Goal: Task Accomplishment & Management: Manage account settings

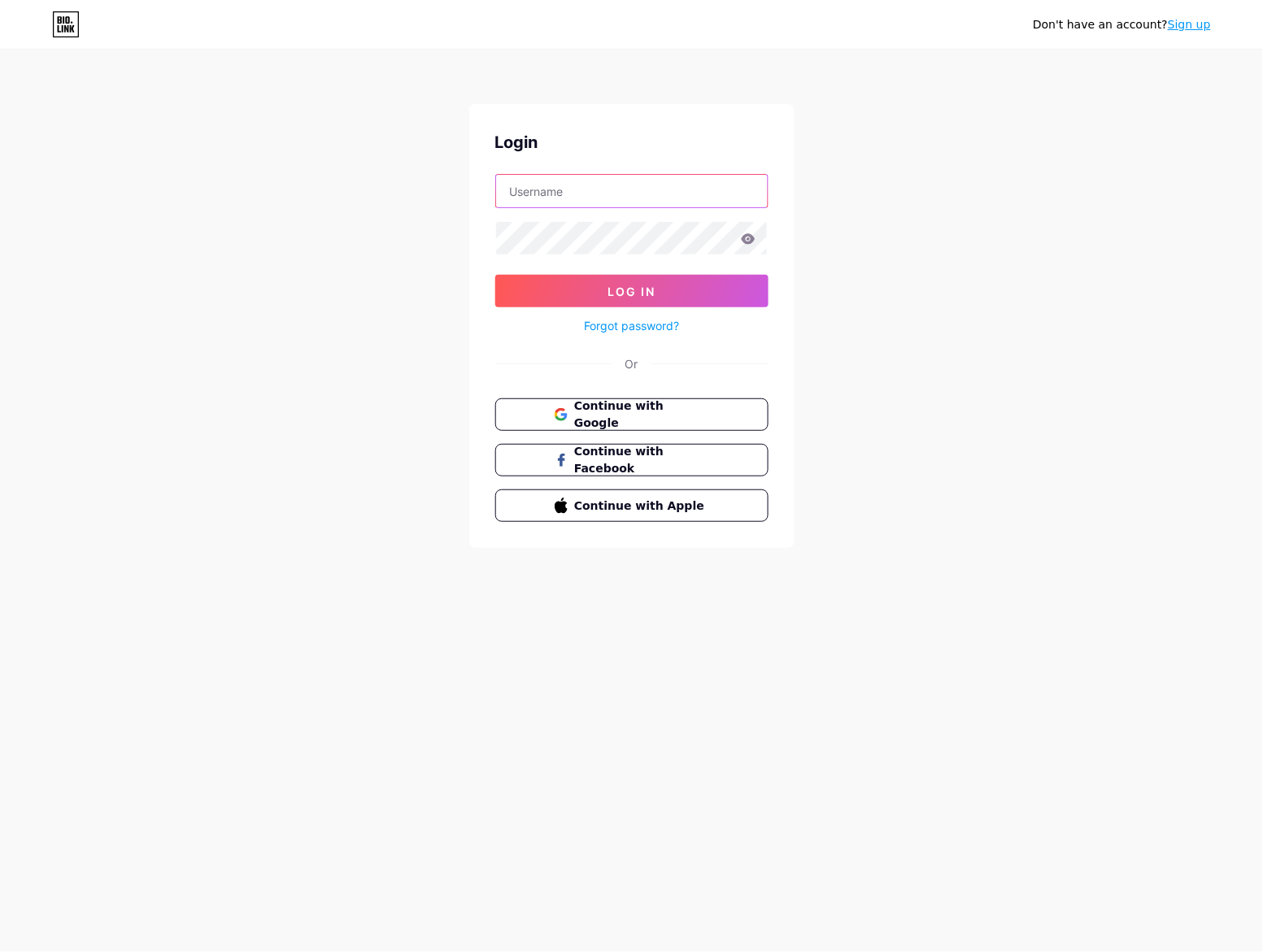
type input "[EMAIL_ADDRESS][DOMAIN_NAME]"
click at [225, 120] on div "Don't have an account? Sign up Login [EMAIL_ADDRESS][DOMAIN_NAME] Log In Forgot…" at bounding box center [632, 299] width 1263 height 600
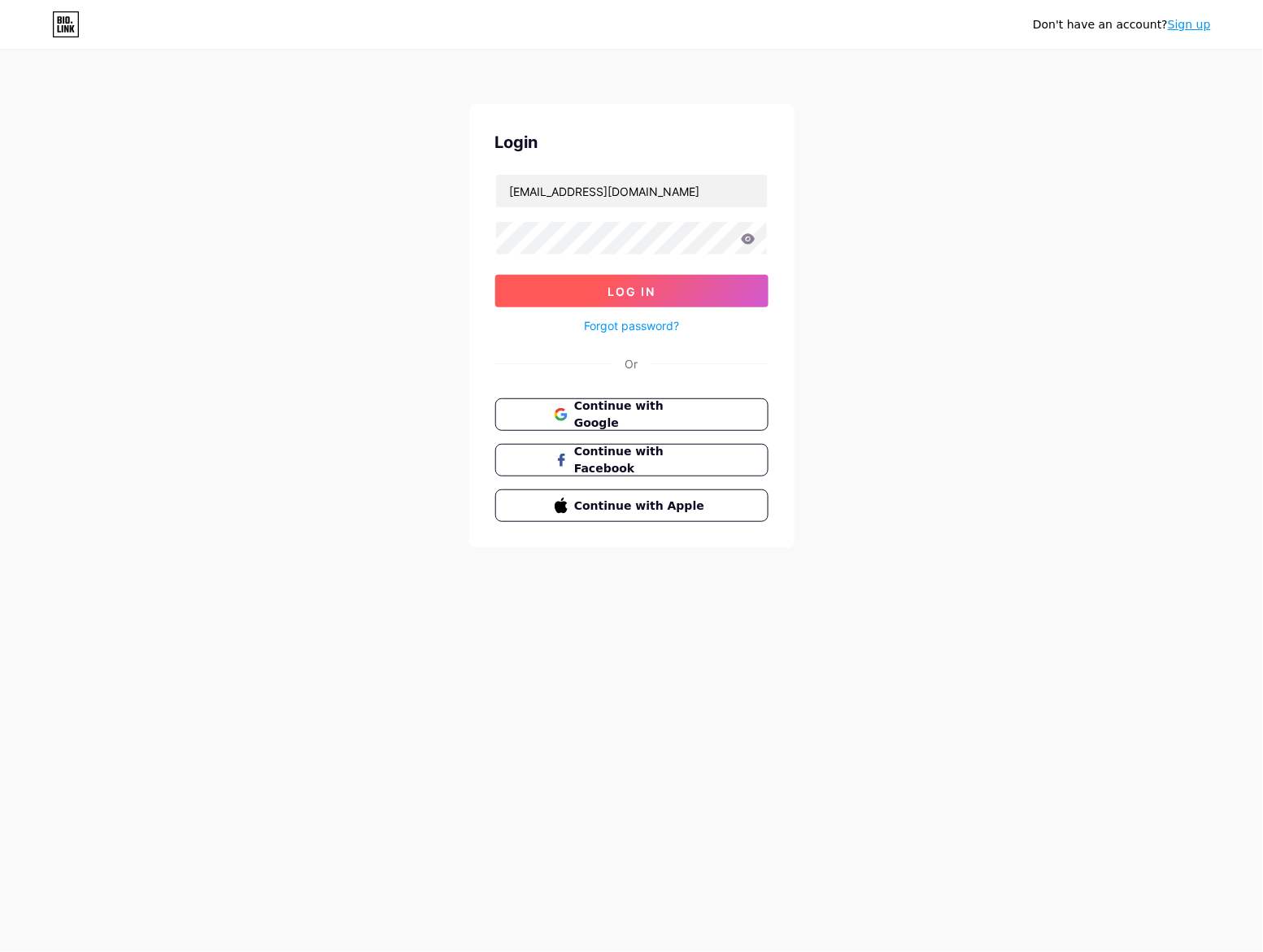
click at [624, 299] on button "Log In" at bounding box center [632, 291] width 273 height 32
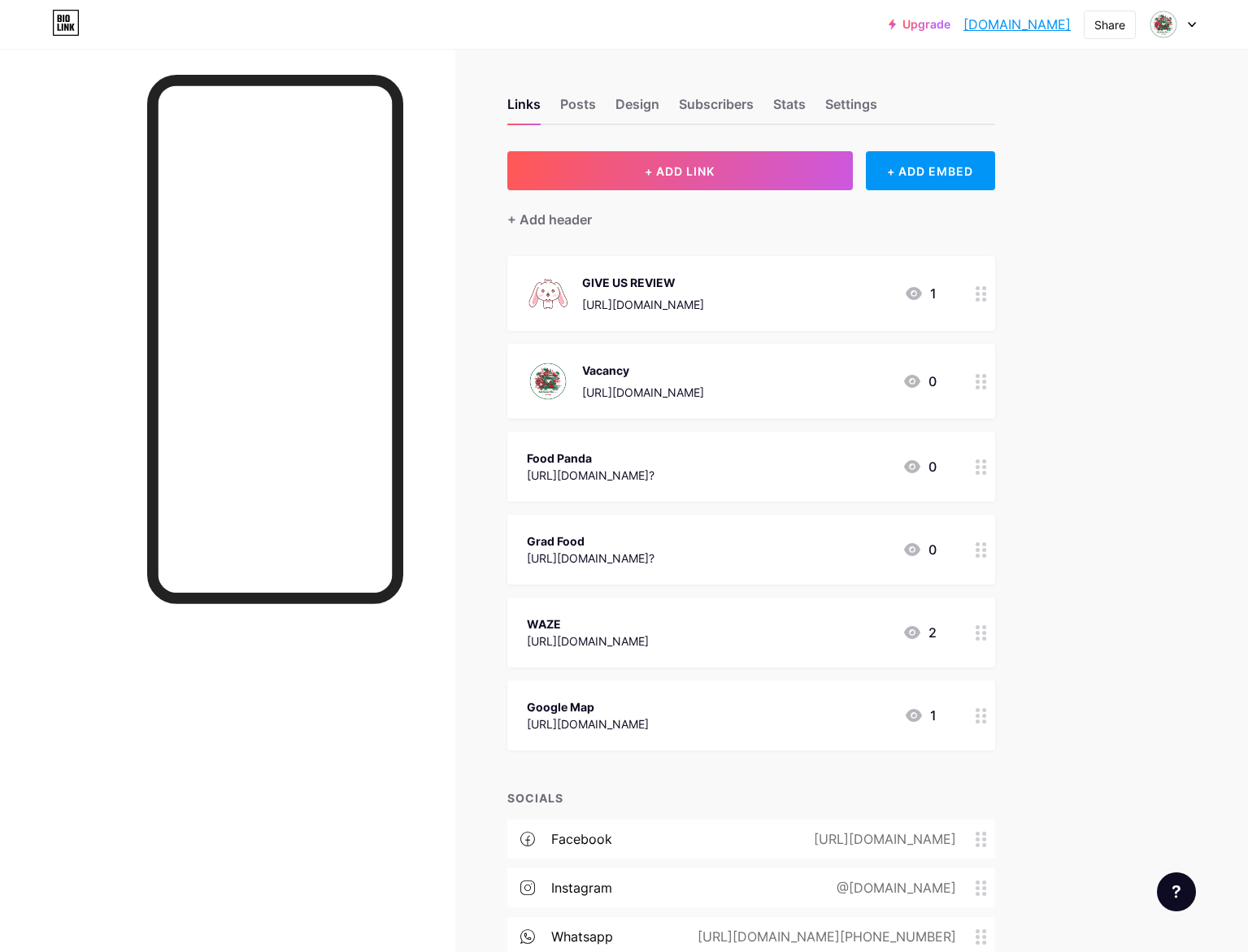
click at [166, 493] on div at bounding box center [228, 525] width 456 height 952
click at [1139, 197] on div "Upgrade kohsamuithaiexp... [DOMAIN_NAME] Share Switch accounts Koh Samui Thai E…" at bounding box center [624, 567] width 1248 height 1135
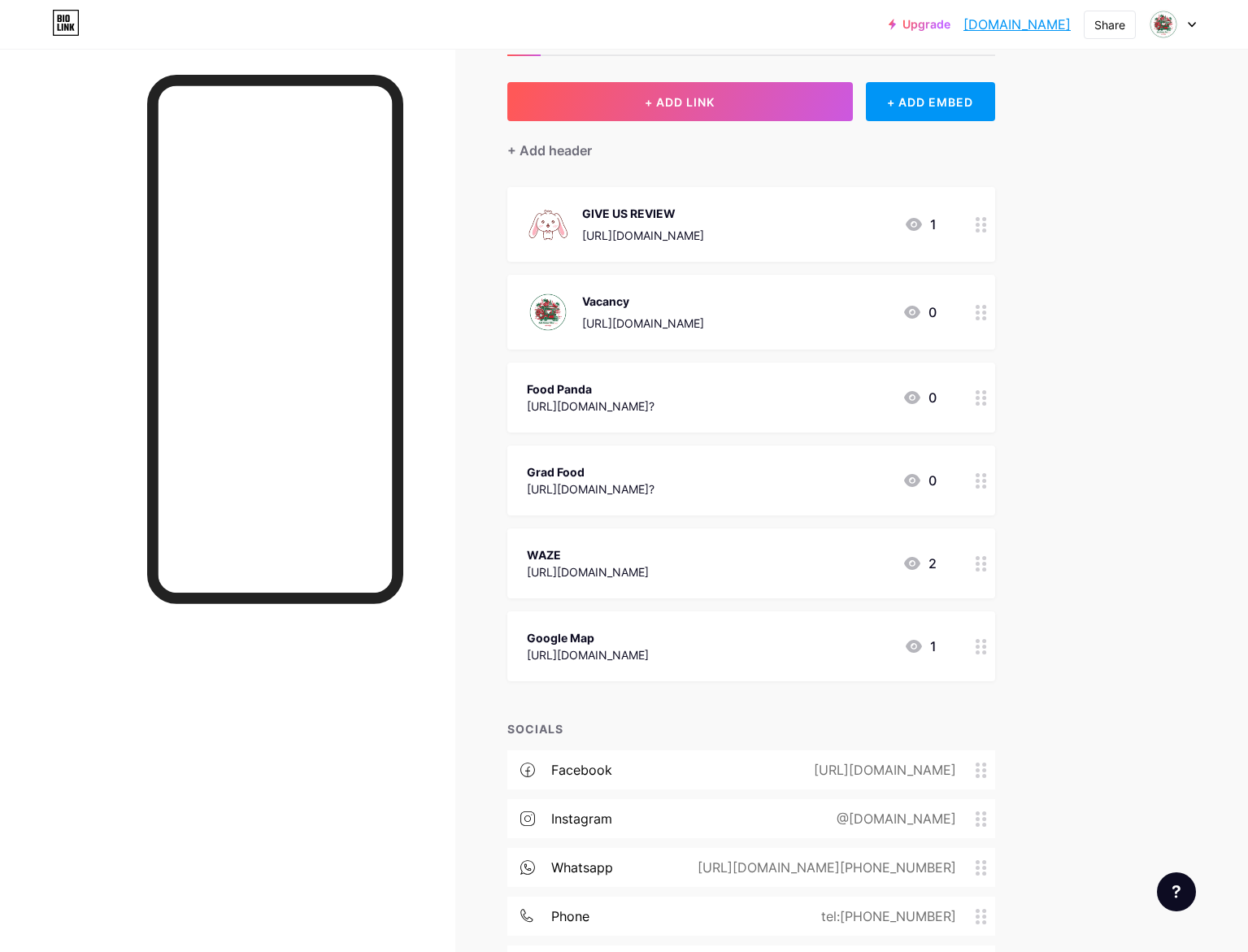
scroll to position [176, 0]
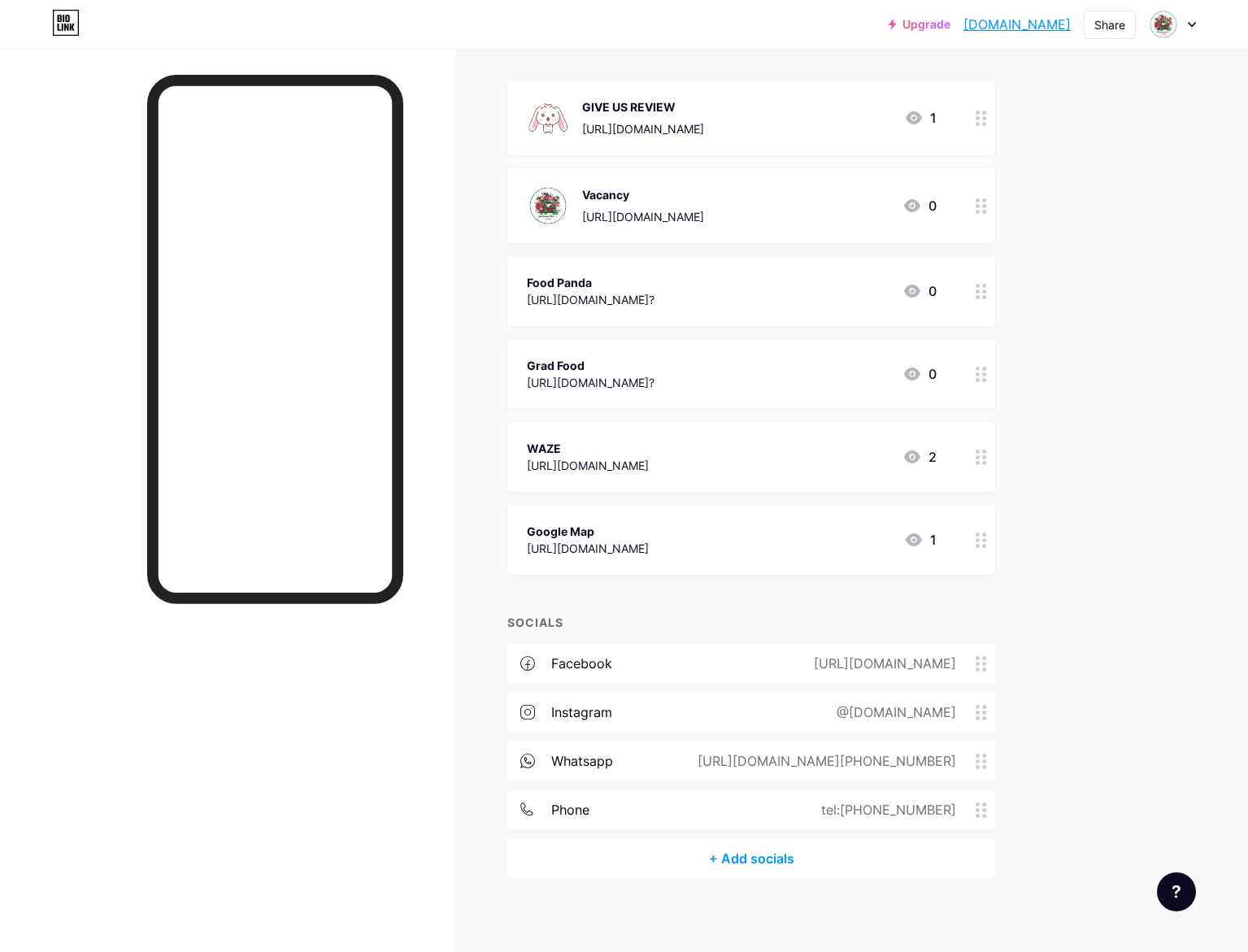
drag, startPoint x: 1091, startPoint y: 754, endPoint x: 942, endPoint y: 764, distance: 149.3
click at [942, 764] on div "Links Posts Design Subscribers Stats Settings + ADD LINK + ADD EMBED + Add head…" at bounding box center [531, 415] width 1064 height 1086
copy div "60183602038"
drag, startPoint x: 836, startPoint y: 757, endPoint x: 676, endPoint y: 762, distance: 160.1
click at [613, 762] on div "whatsapp" at bounding box center [582, 761] width 61 height 20
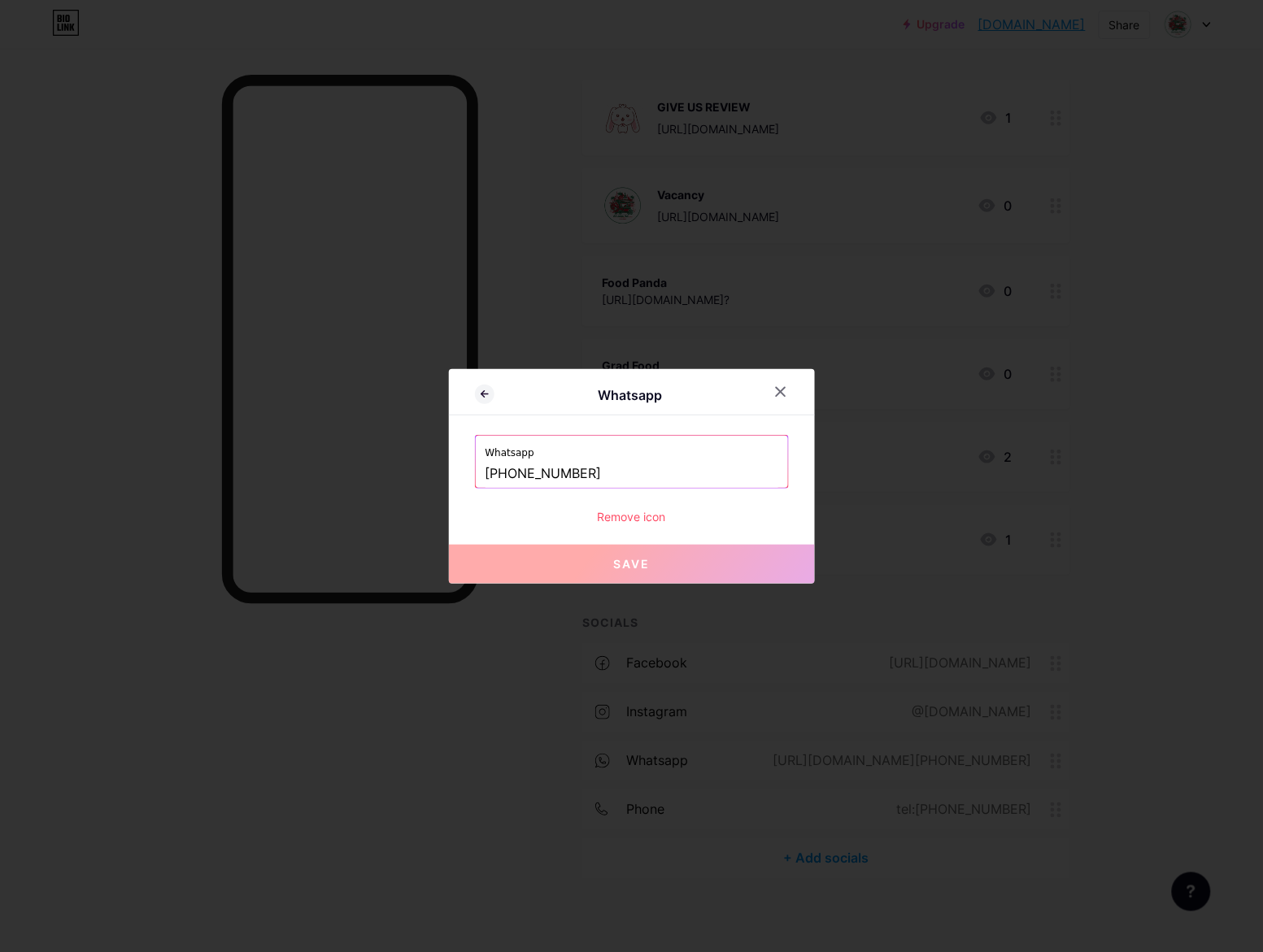
click at [534, 826] on div at bounding box center [632, 476] width 1263 height 952
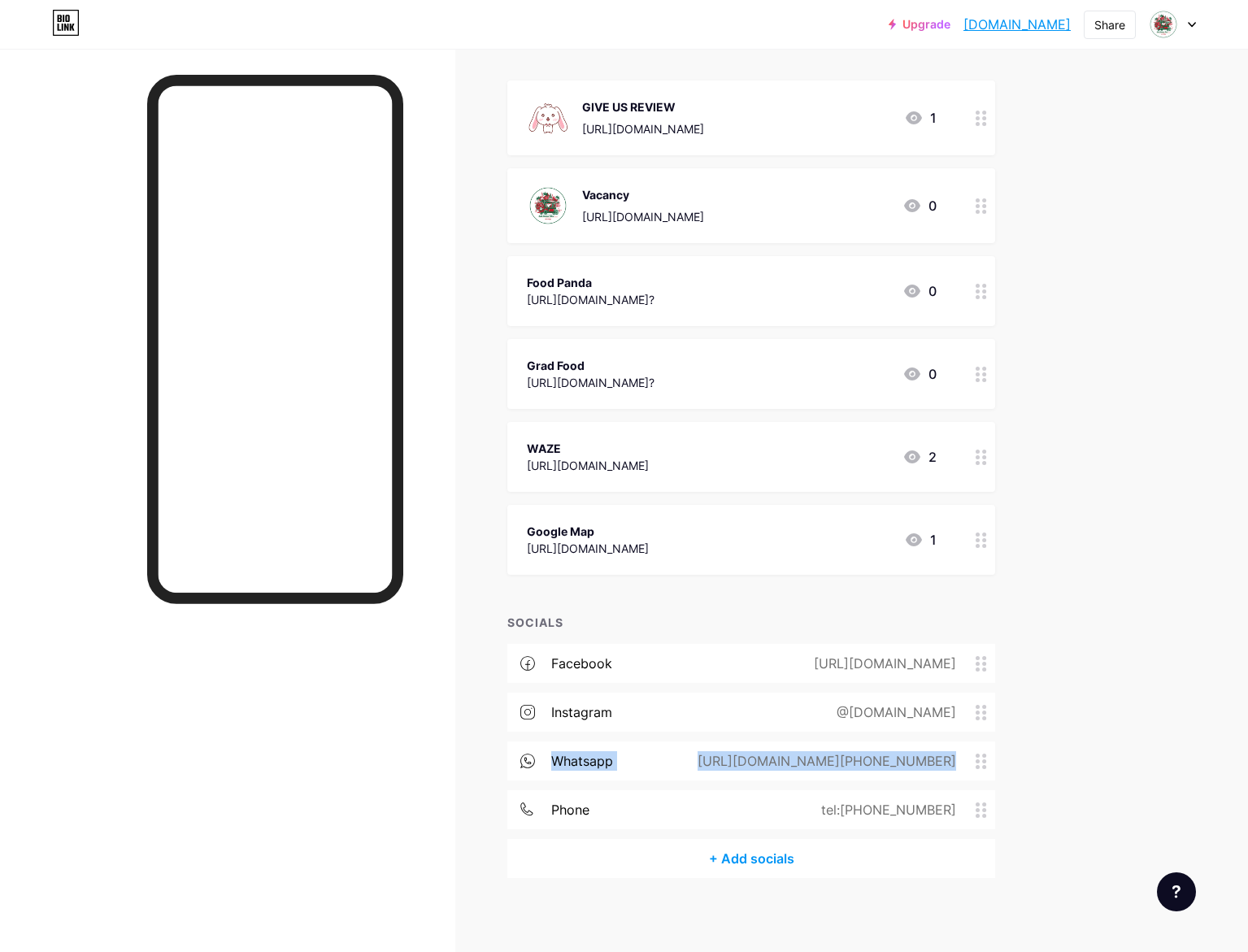
drag, startPoint x: 566, startPoint y: 746, endPoint x: 1065, endPoint y: 740, distance: 499.0
click at [1064, 740] on div "Links Posts Design Subscribers Stats Settings + ADD LINK + ADD EMBED + Add head…" at bounding box center [531, 415] width 1064 height 1086
copy div "whatsapp [URL][DOMAIN_NAME][PHONE_NUMBER]"
click at [140, 338] on div at bounding box center [228, 525] width 456 height 952
